Goal: Information Seeking & Learning: Learn about a topic

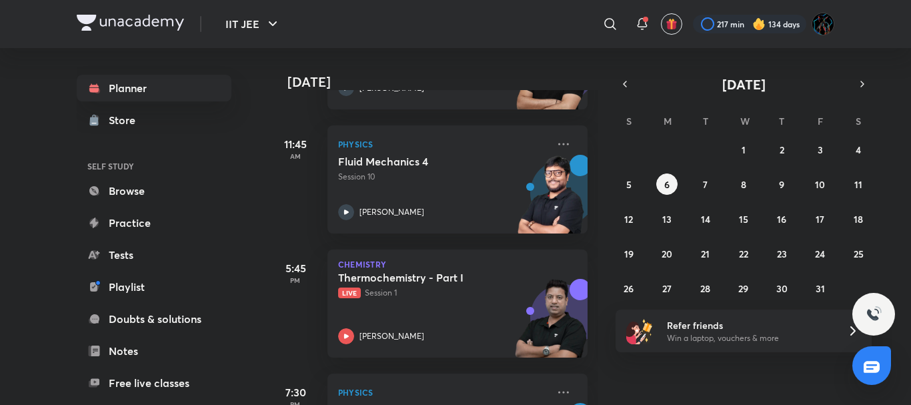
scroll to position [192, 0]
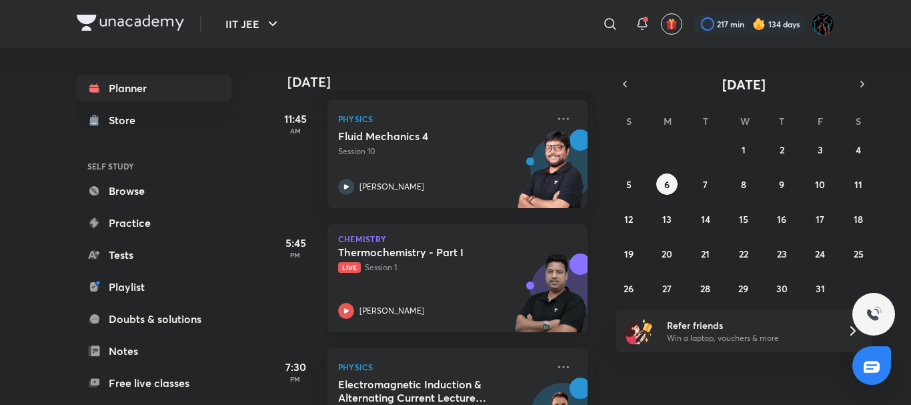
click at [387, 267] on p "Live Session 1" at bounding box center [442, 267] width 209 height 12
